Goal: Transaction & Acquisition: Purchase product/service

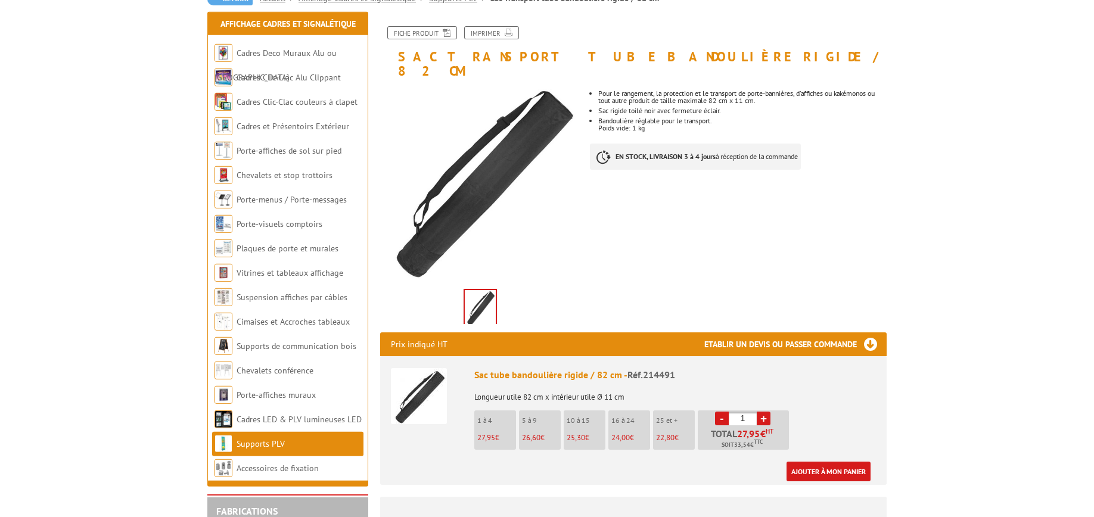
scroll to position [182, 0]
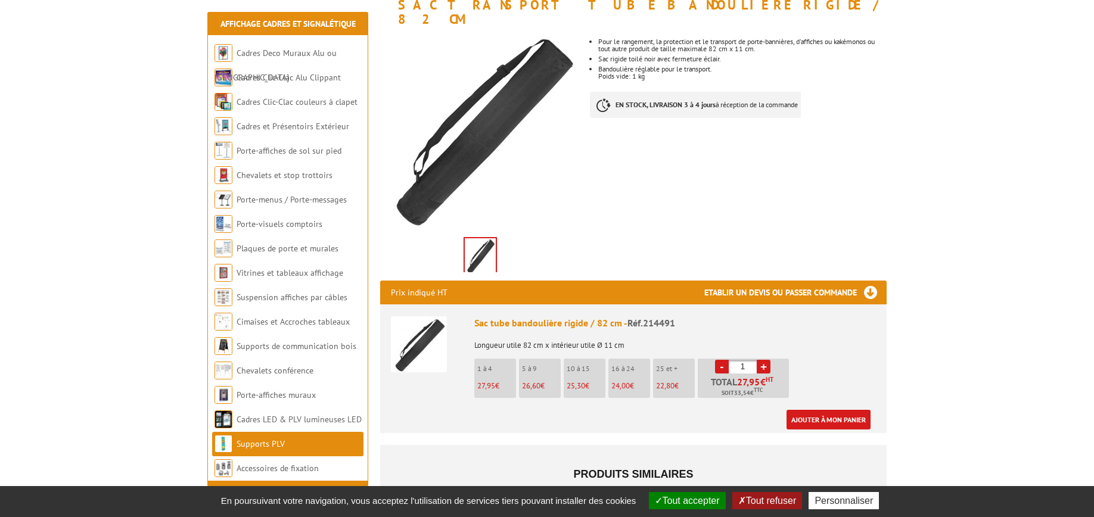
click at [765, 360] on link "+" at bounding box center [764, 367] width 14 height 14
type input "2"
click at [848, 410] on link "Ajouter à mon panier" at bounding box center [828, 420] width 84 height 20
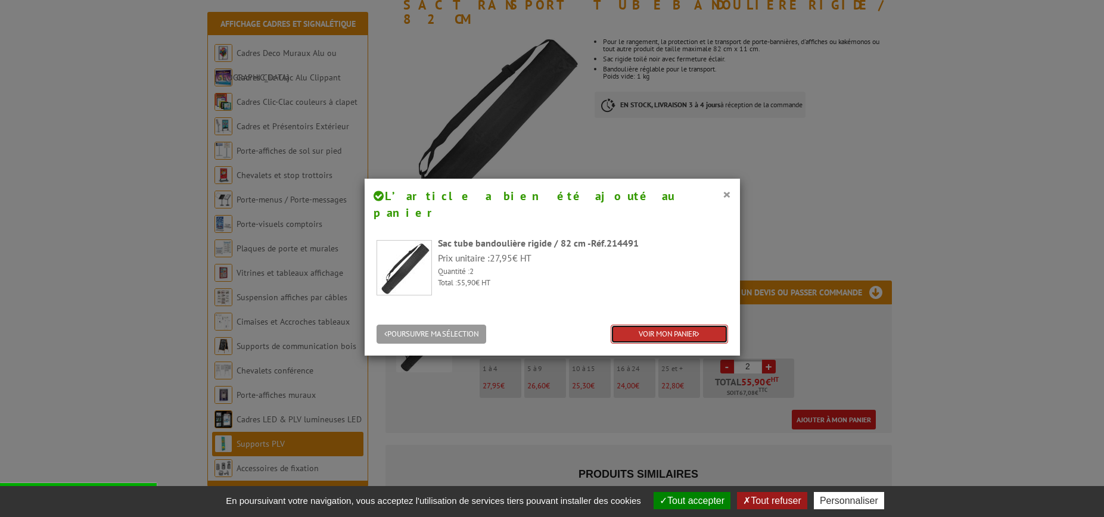
click at [658, 325] on link "VOIR MON PANIER" at bounding box center [669, 335] width 117 height 20
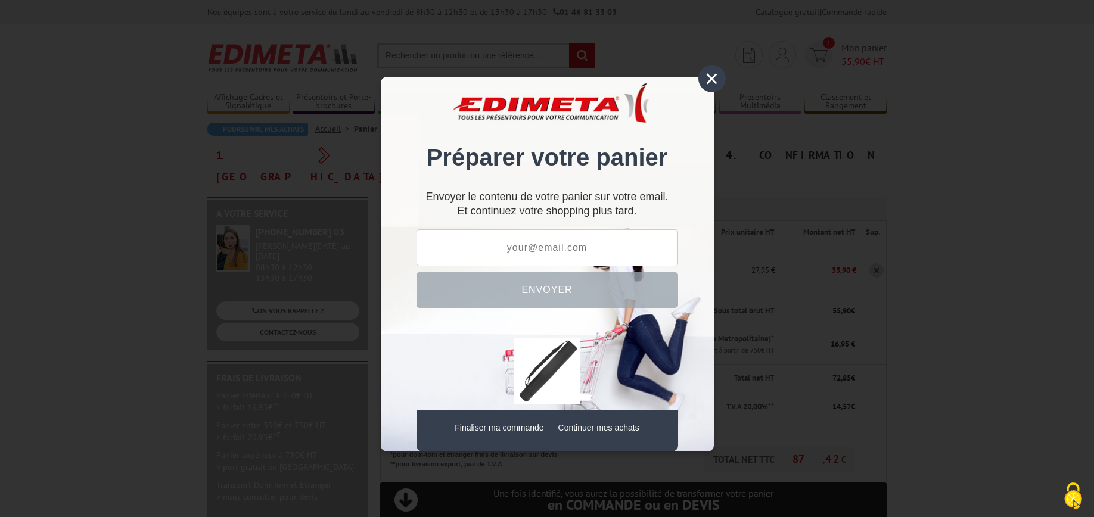
click at [708, 77] on div "×" at bounding box center [711, 78] width 27 height 27
